Goal: Task Accomplishment & Management: Use online tool/utility

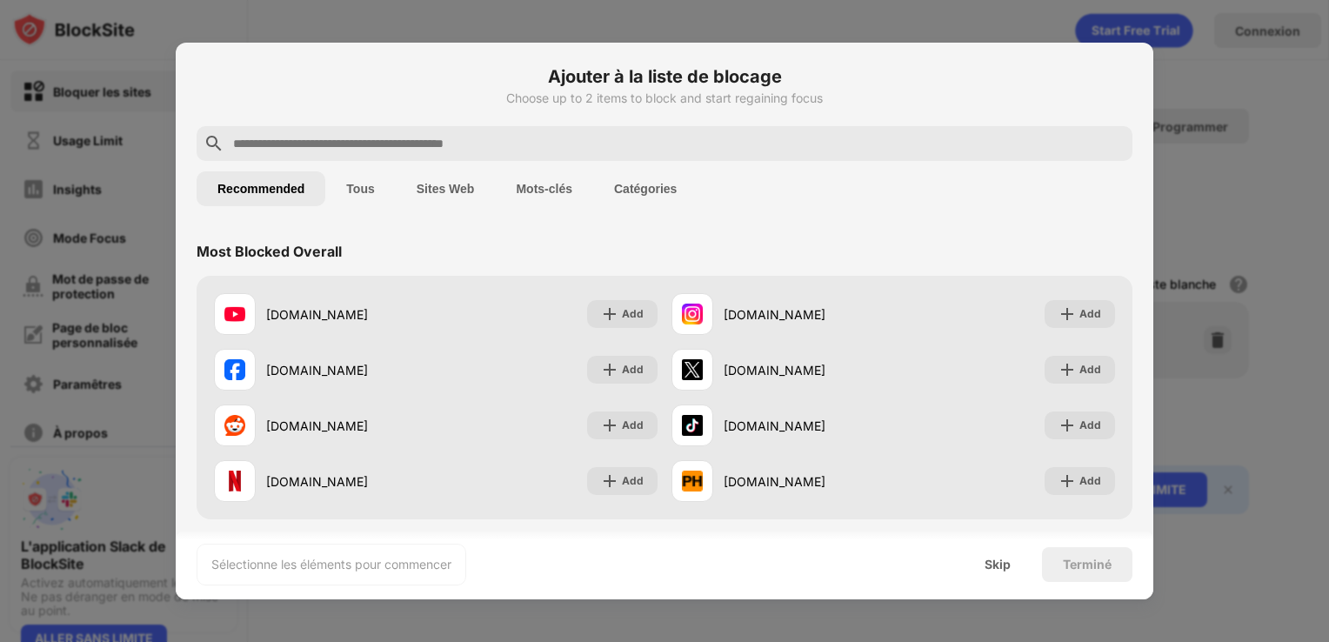
scroll to position [522, 0]
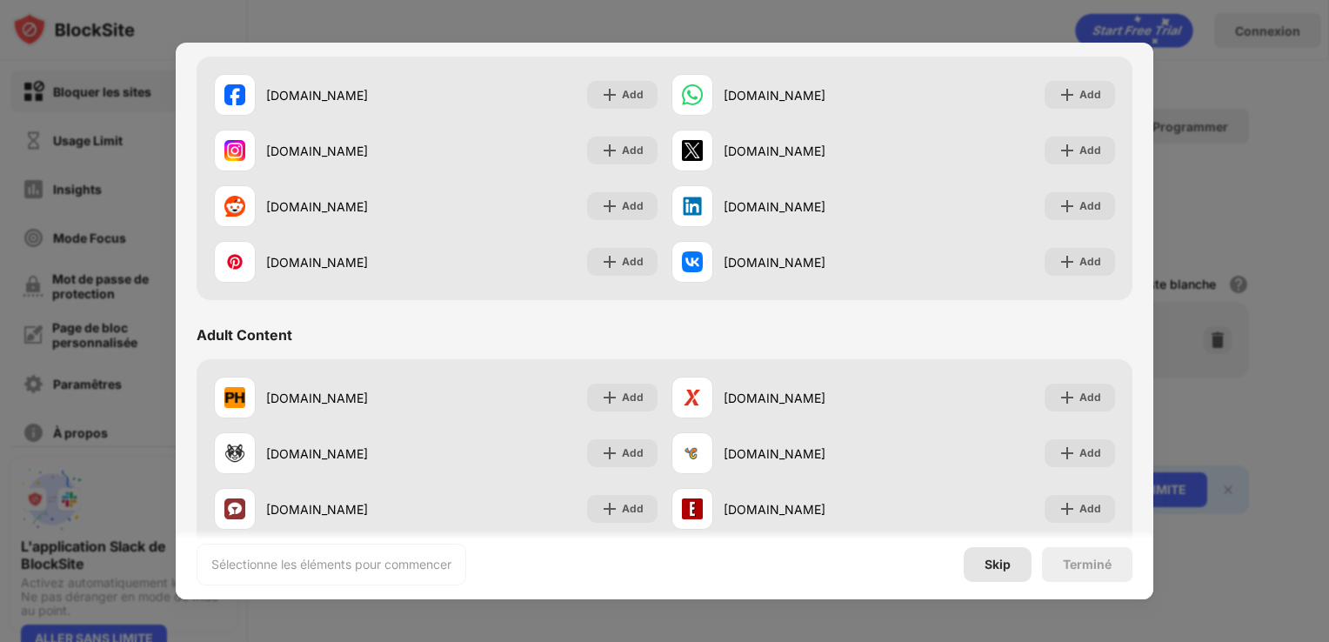
click at [1020, 569] on div "Skip" at bounding box center [998, 564] width 68 height 35
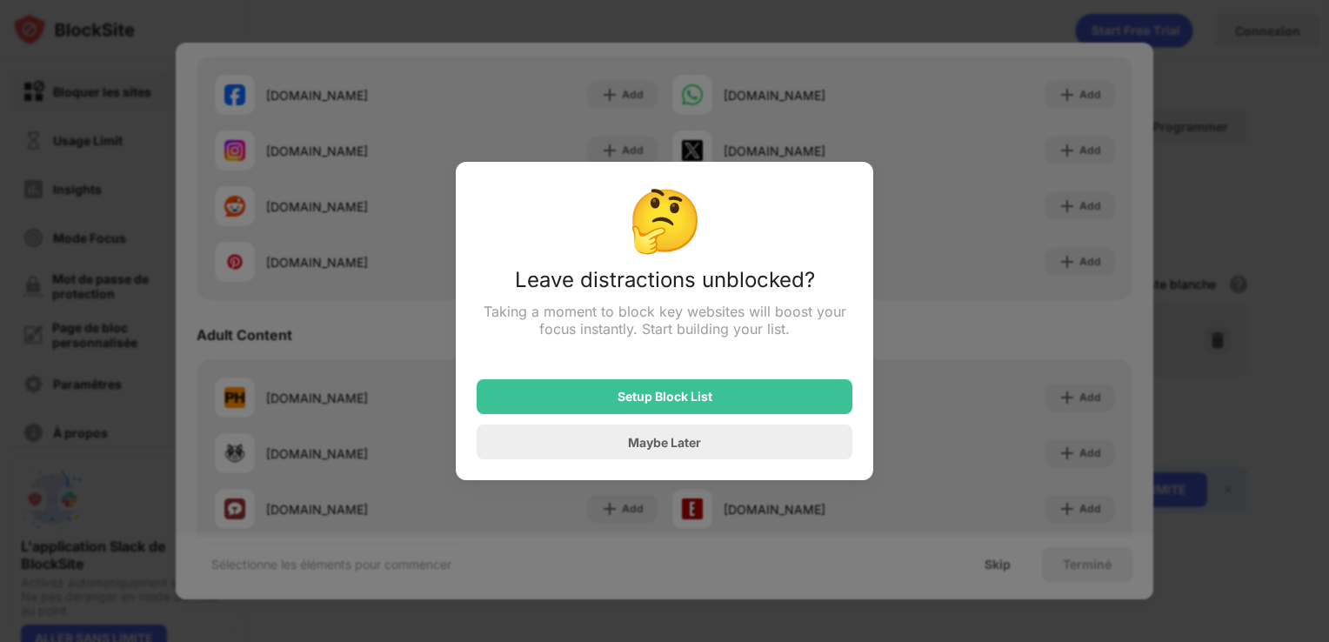
click at [1055, 357] on div at bounding box center [664, 321] width 1329 height 642
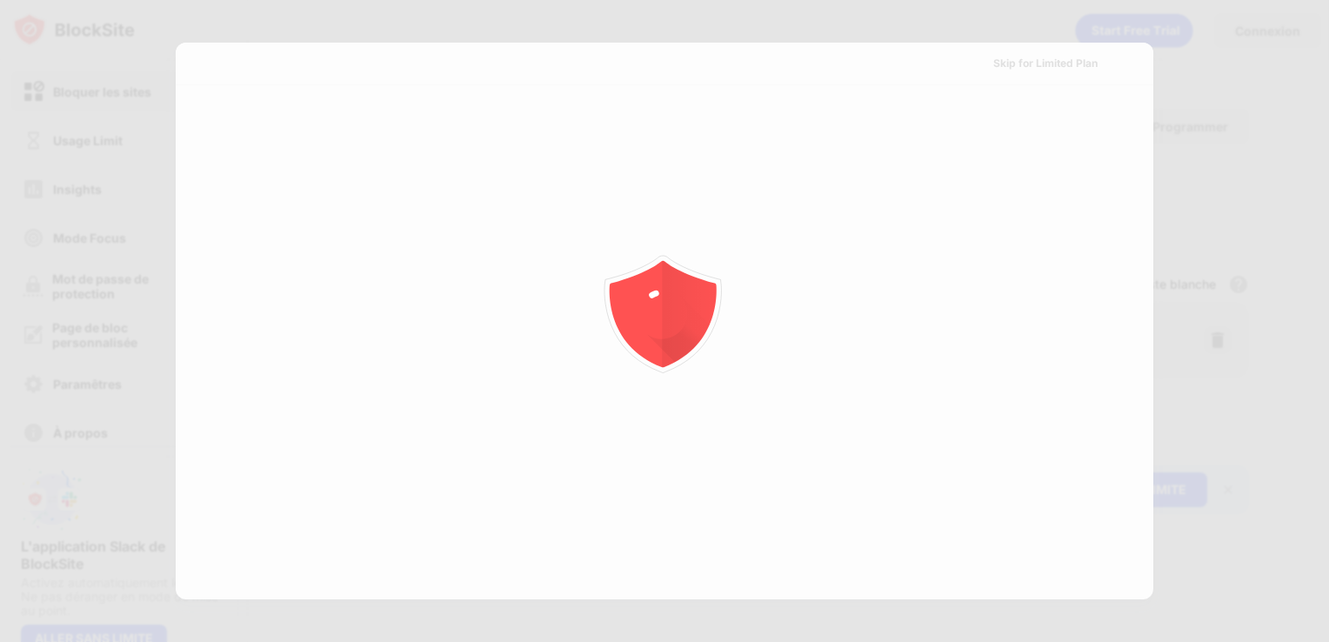
scroll to position [0, 0]
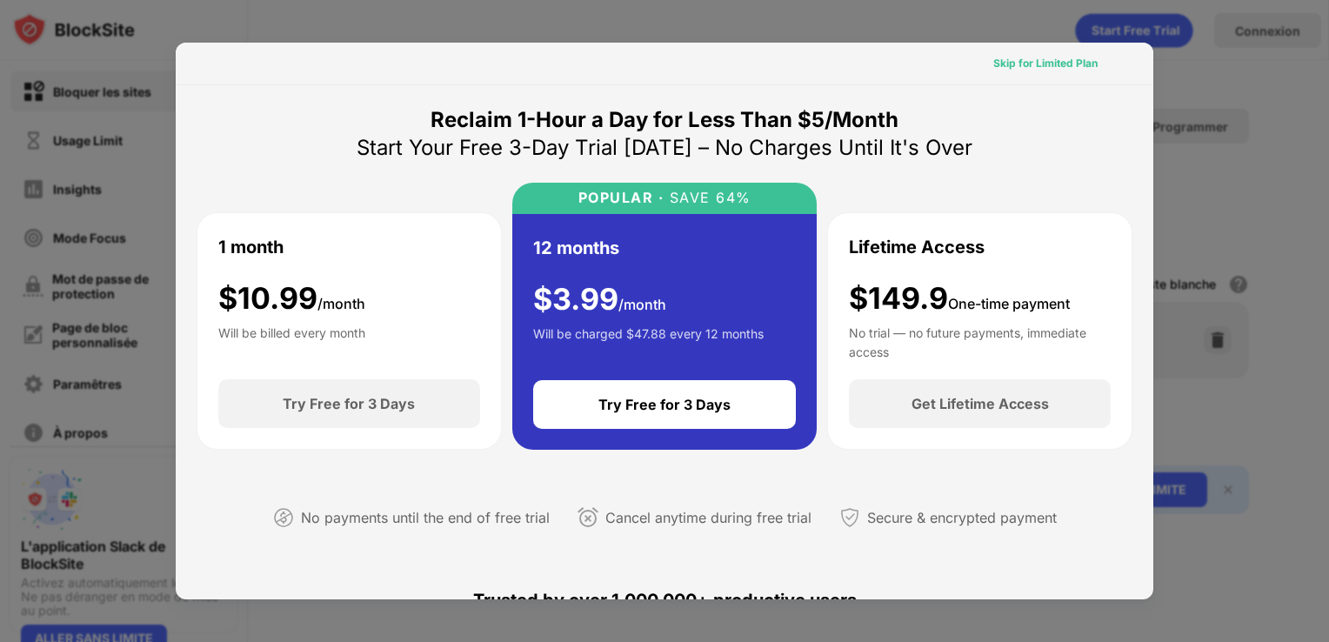
click at [1083, 70] on div "Skip for Limited Plan" at bounding box center [1045, 63] width 104 height 17
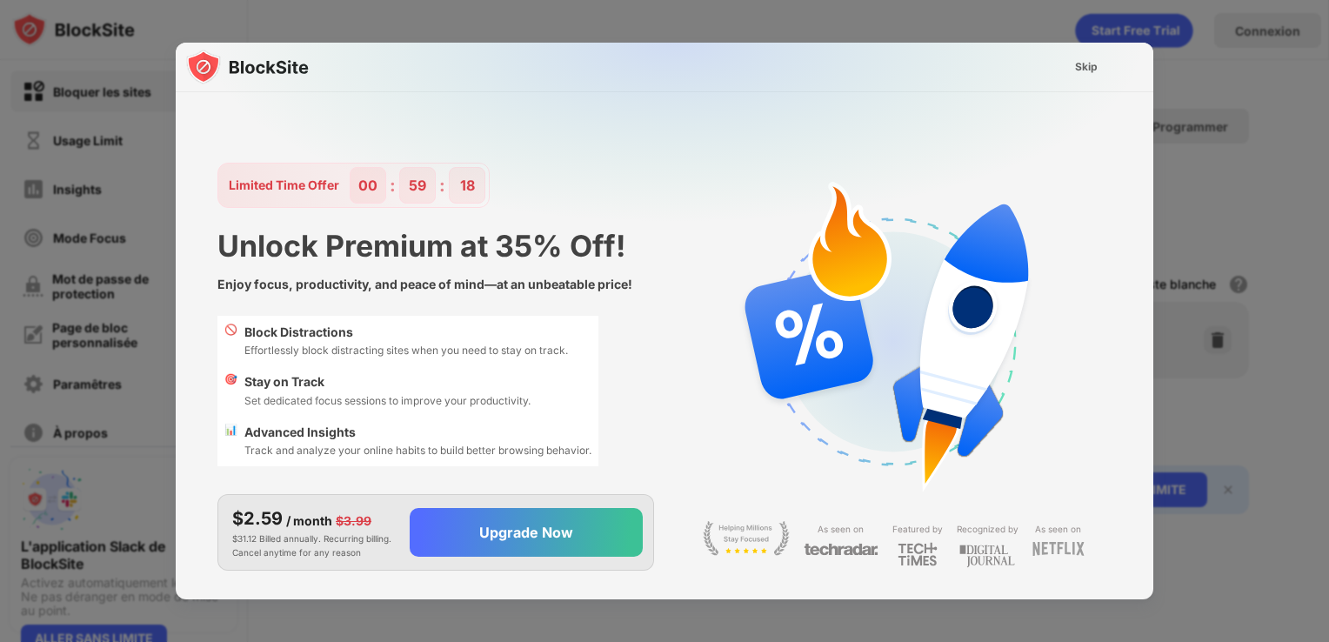
click at [1222, 137] on div at bounding box center [664, 321] width 1329 height 642
click at [1093, 50] on img at bounding box center [675, 215] width 978 height 344
click at [1082, 73] on div "Skip" at bounding box center [1086, 66] width 23 height 17
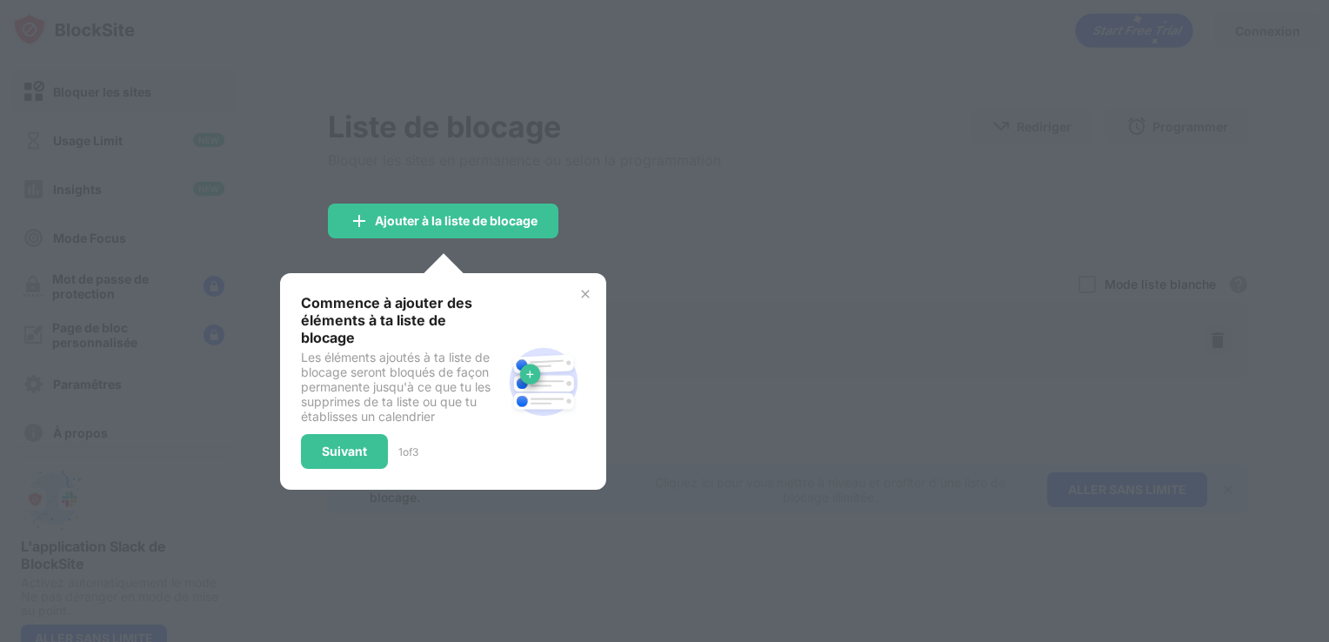
click at [995, 282] on div at bounding box center [664, 321] width 1329 height 642
click at [579, 284] on div "Commence à ajouter des éléments à ta liste de blocage Les éléments ajoutés à ta…" at bounding box center [443, 381] width 326 height 217
click at [587, 293] on img at bounding box center [585, 294] width 14 height 14
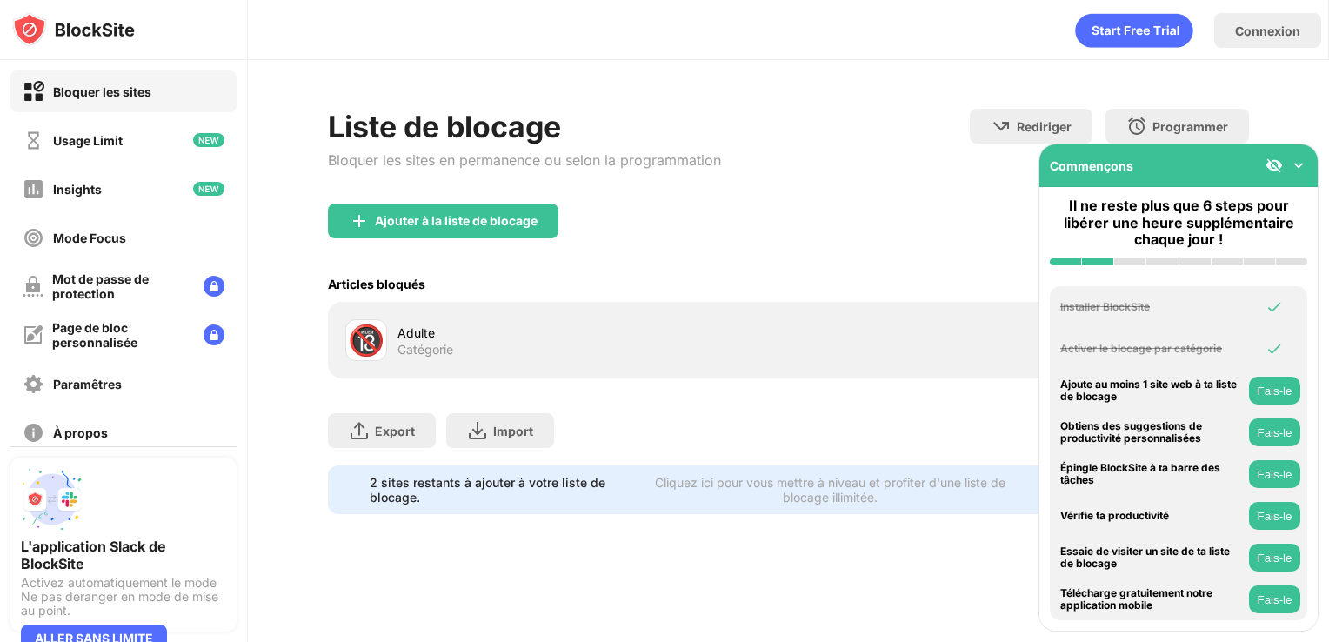
click at [1296, 165] on img at bounding box center [1298, 165] width 17 height 17
